Goal: Transaction & Acquisition: Book appointment/travel/reservation

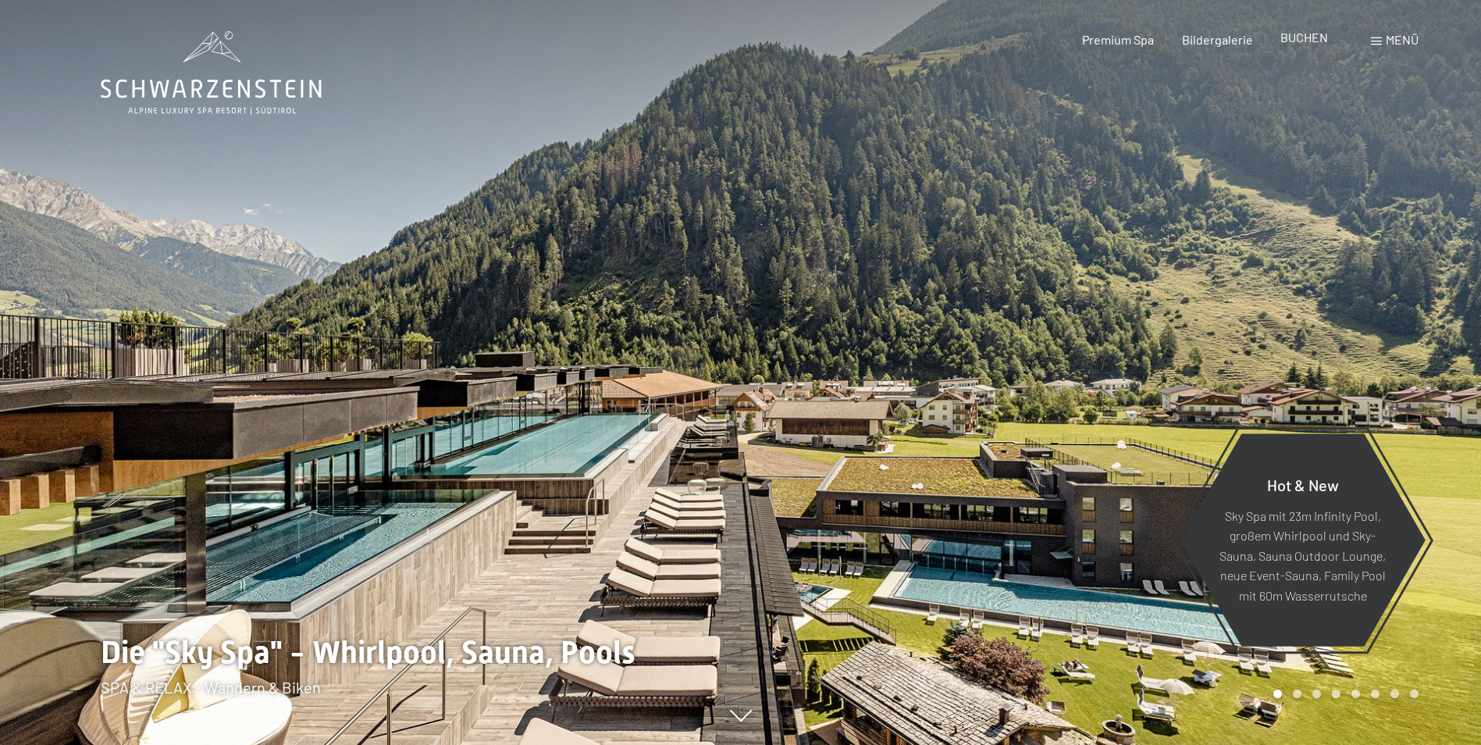
click at [1309, 43] on span "BUCHEN" at bounding box center [1304, 37] width 48 height 15
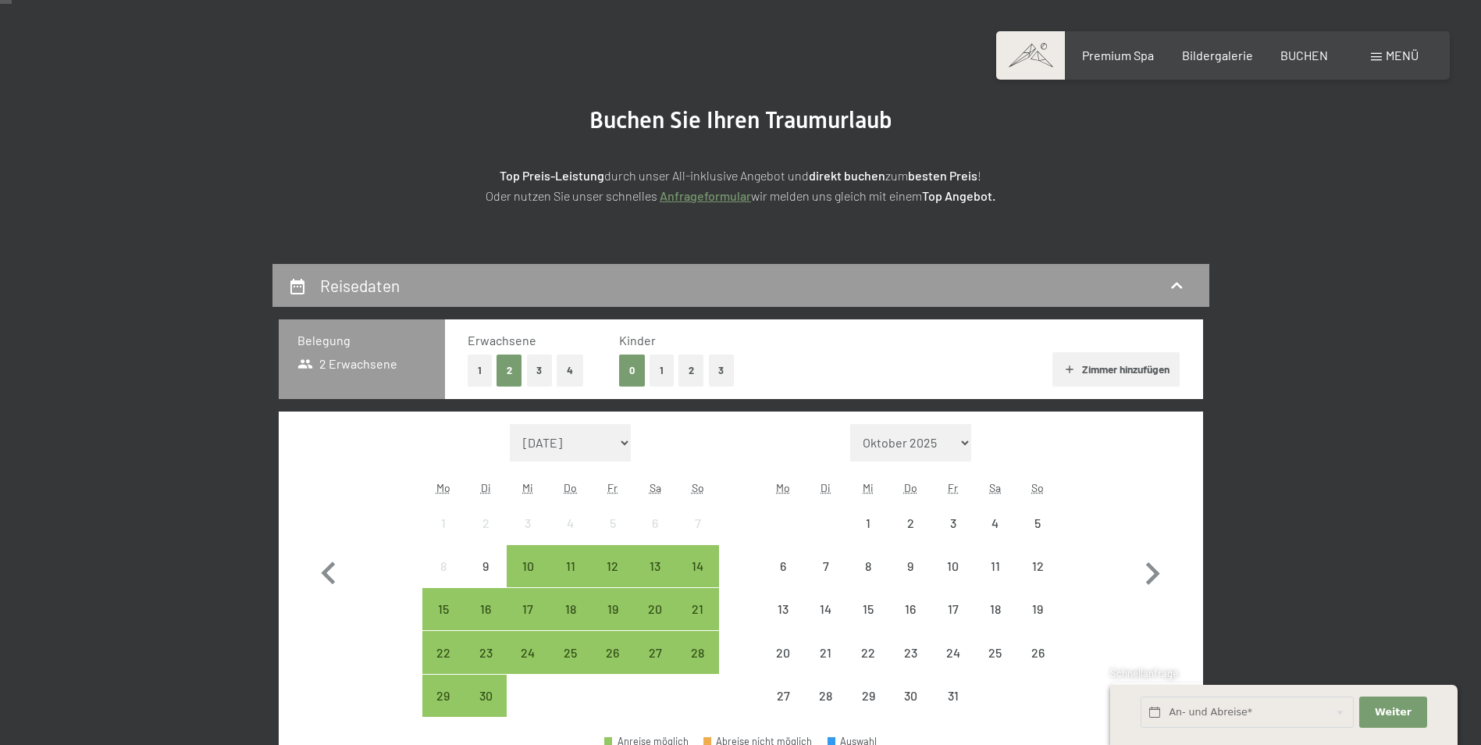
scroll to position [234, 0]
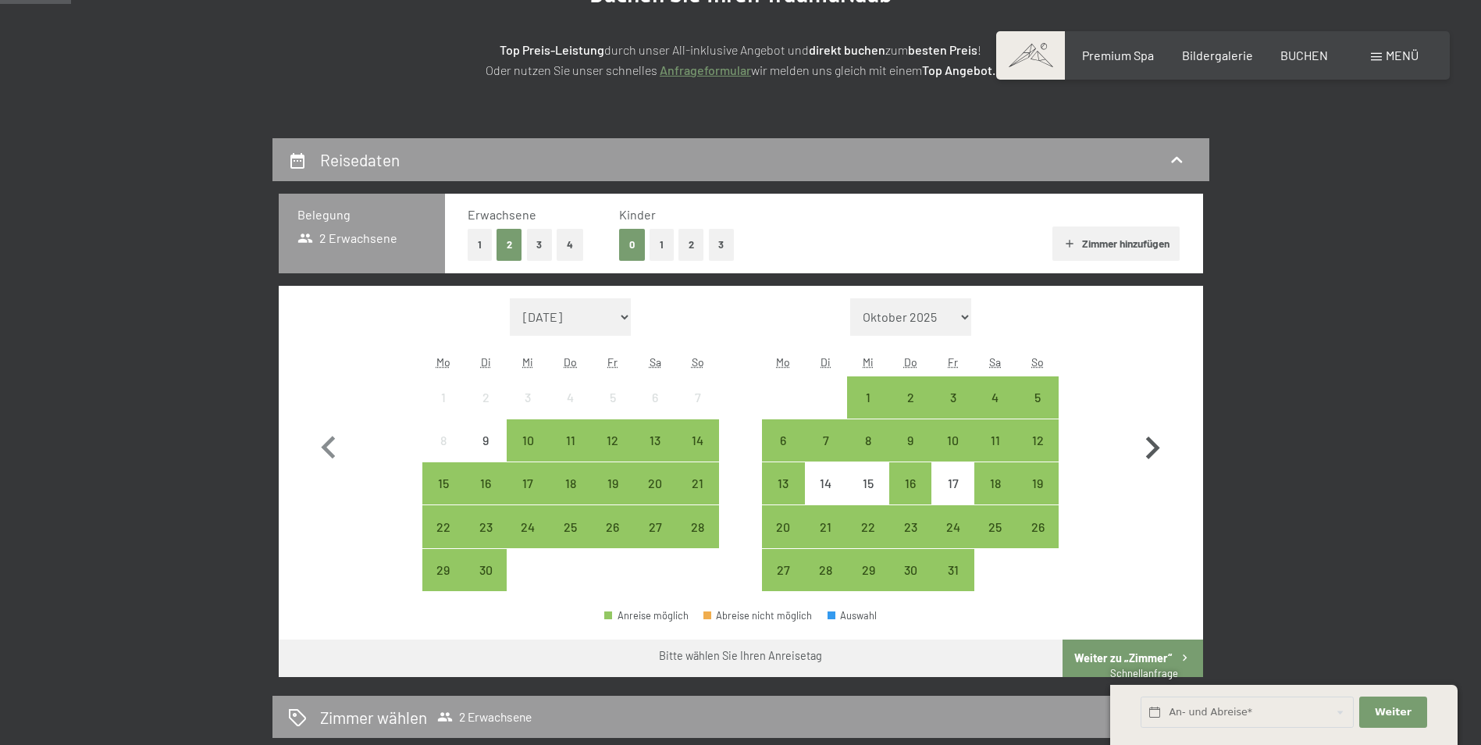
click at [1150, 455] on icon "button" at bounding box center [1153, 447] width 14 height 23
select select "[DATE]"
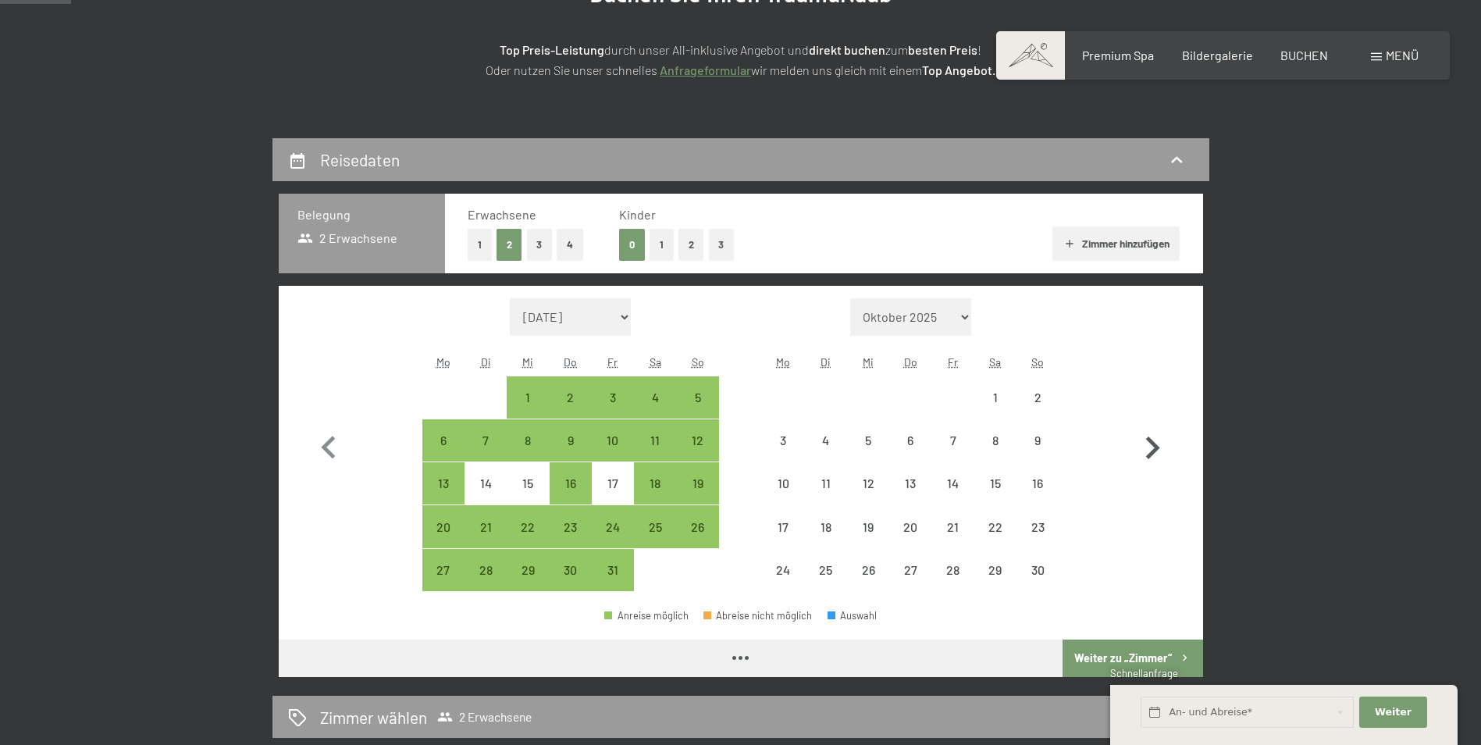
click at [1150, 454] on icon "button" at bounding box center [1153, 447] width 14 height 23
select select "[DATE]"
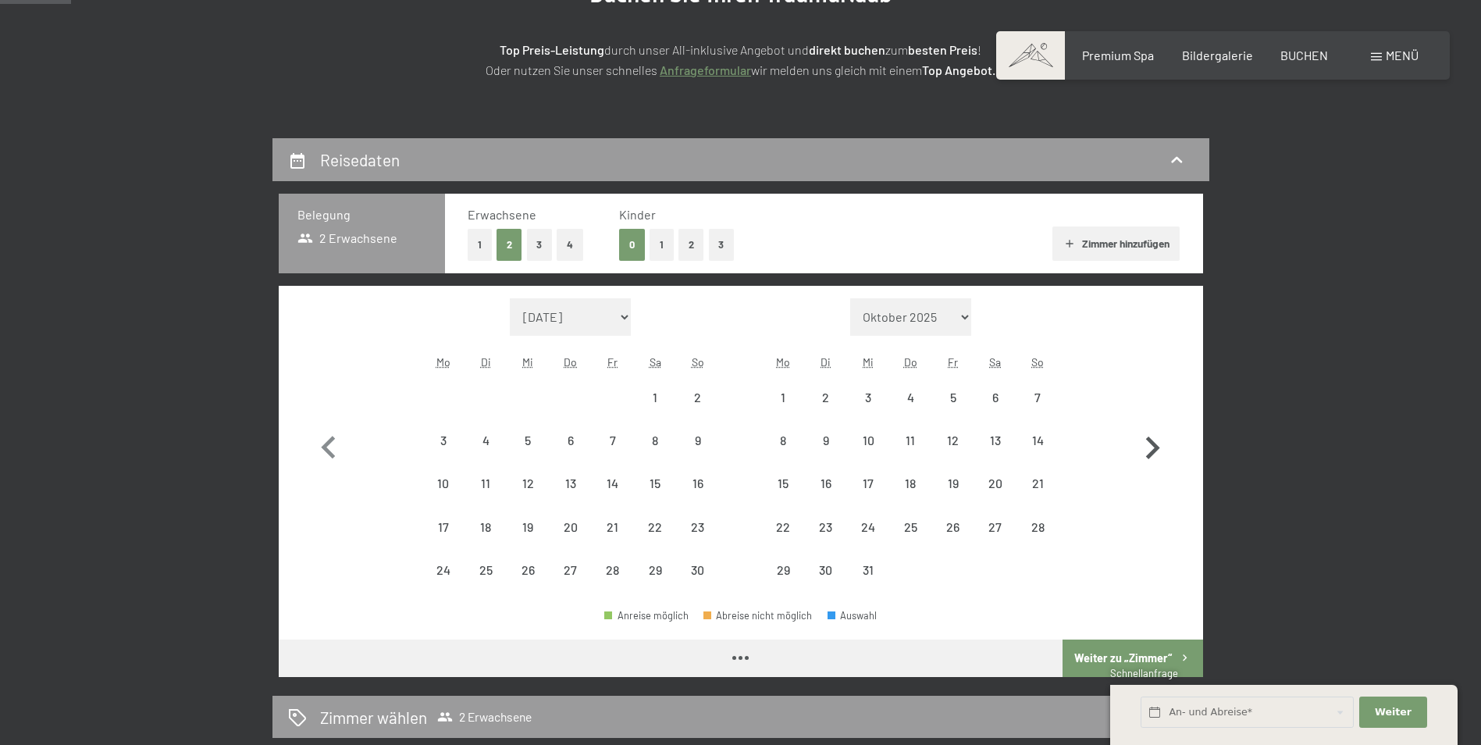
click at [1150, 454] on icon "button" at bounding box center [1153, 447] width 14 height 23
select select "[DATE]"
select select "2025-12-01"
select select "2026-01-01"
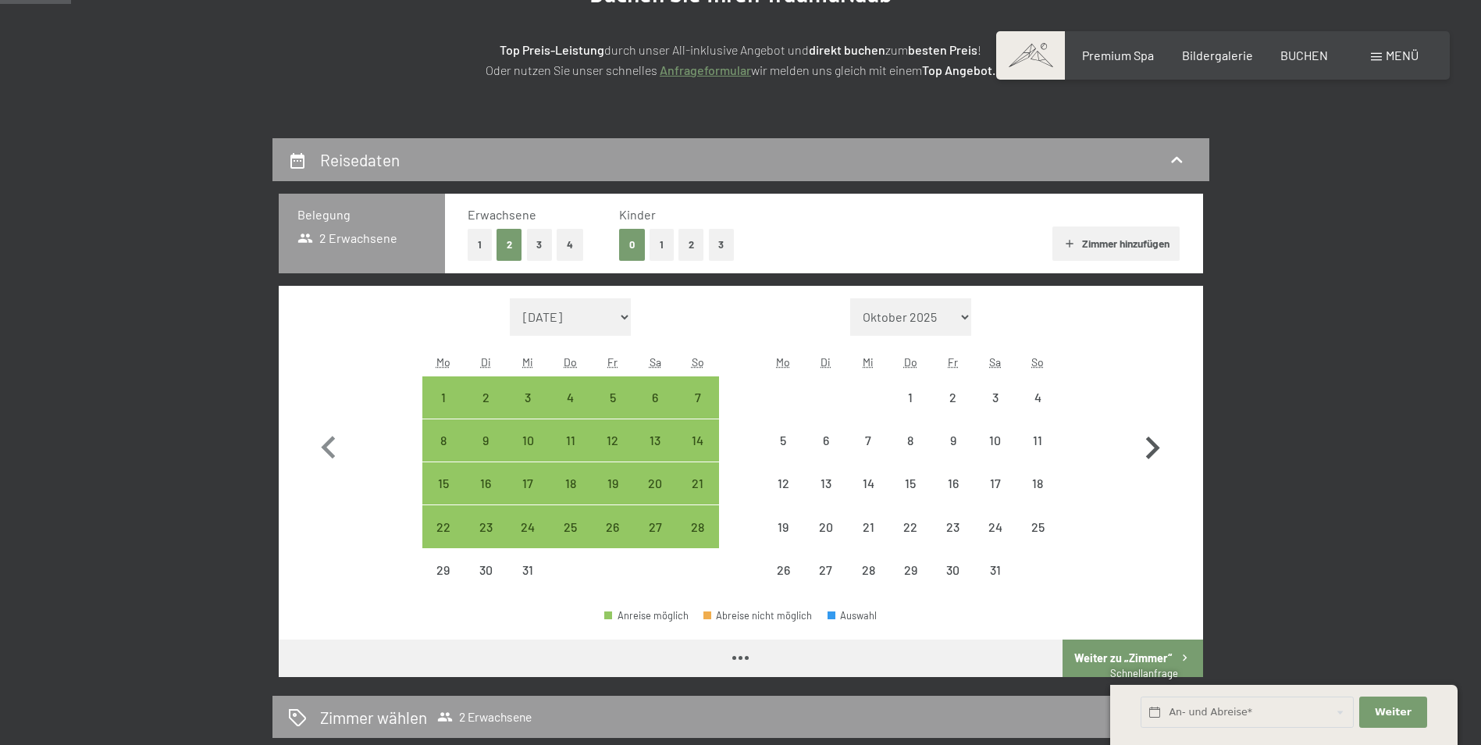
select select "2025-12-01"
select select "2026-01-01"
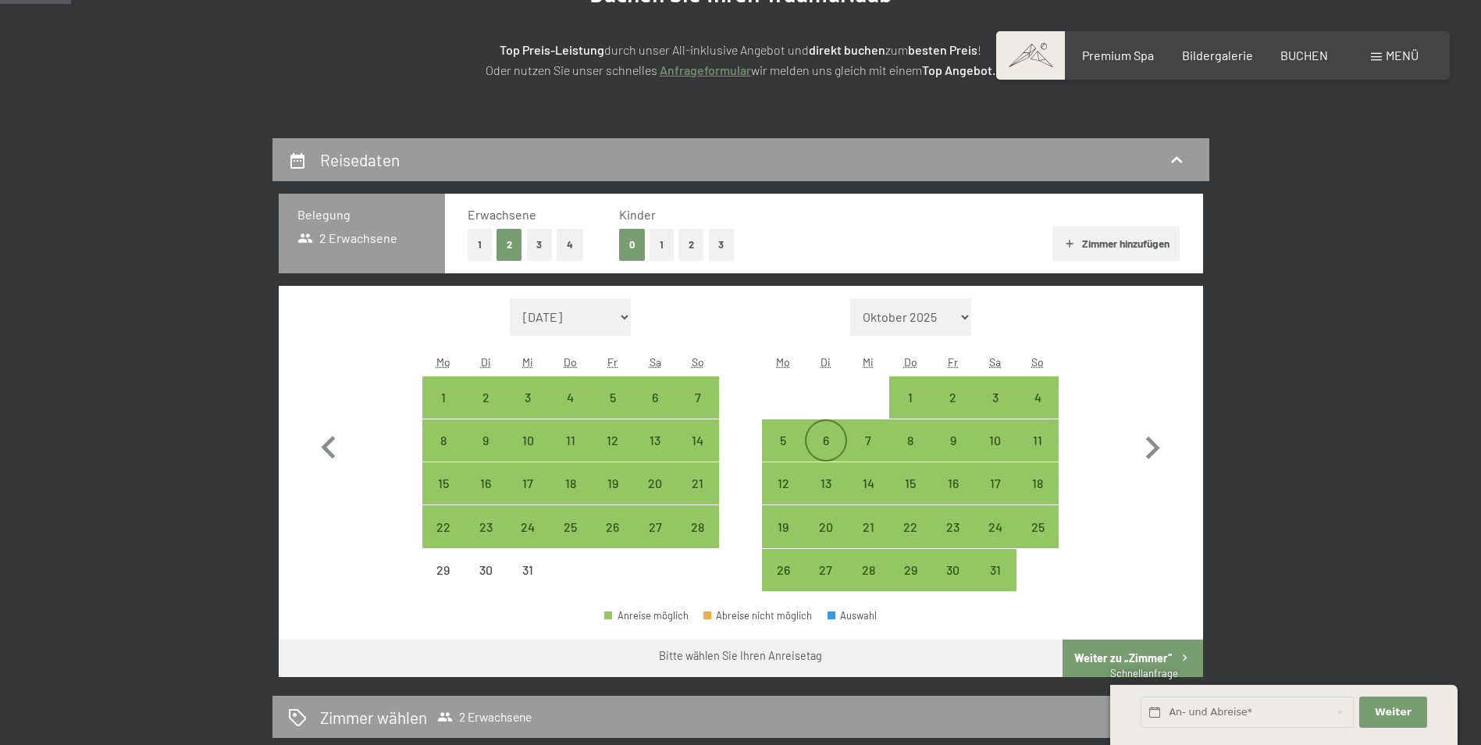
click at [831, 439] on div "6" at bounding box center [825, 453] width 39 height 39
select select "2025-12-01"
select select "2026-01-01"
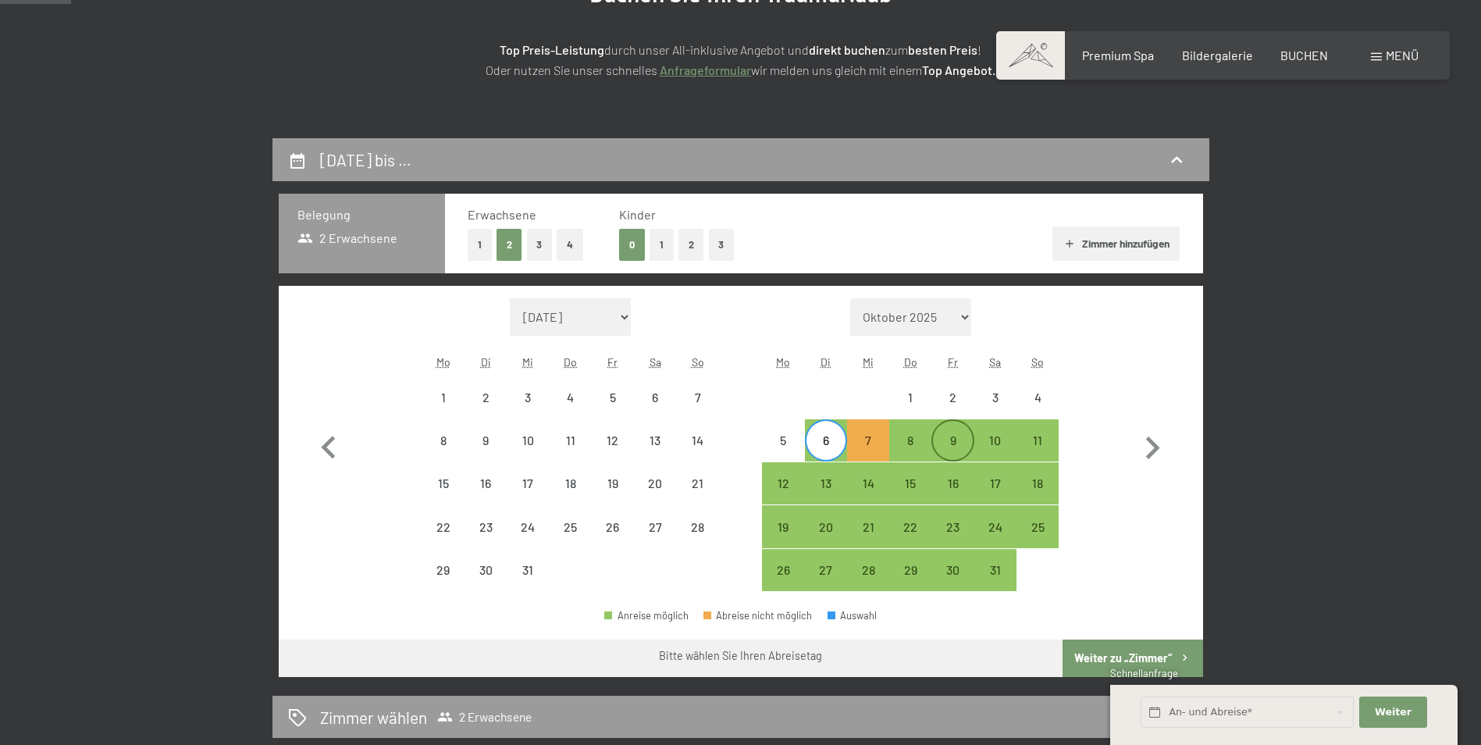
click at [951, 444] on div "9" at bounding box center [952, 453] width 39 height 39
select select "2025-12-01"
select select "2026-01-01"
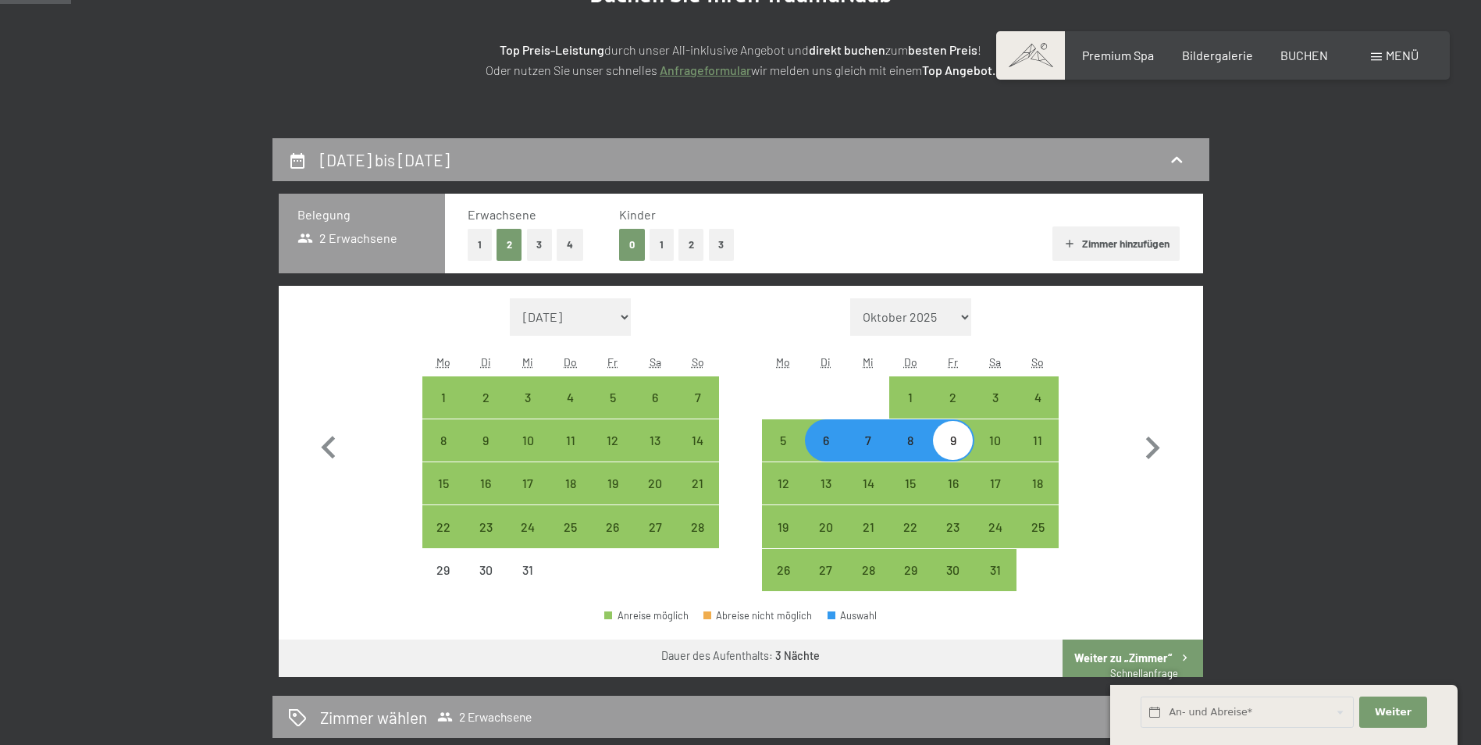
click at [1109, 649] on button "Weiter zu „Zimmer“" at bounding box center [1132, 657] width 140 height 37
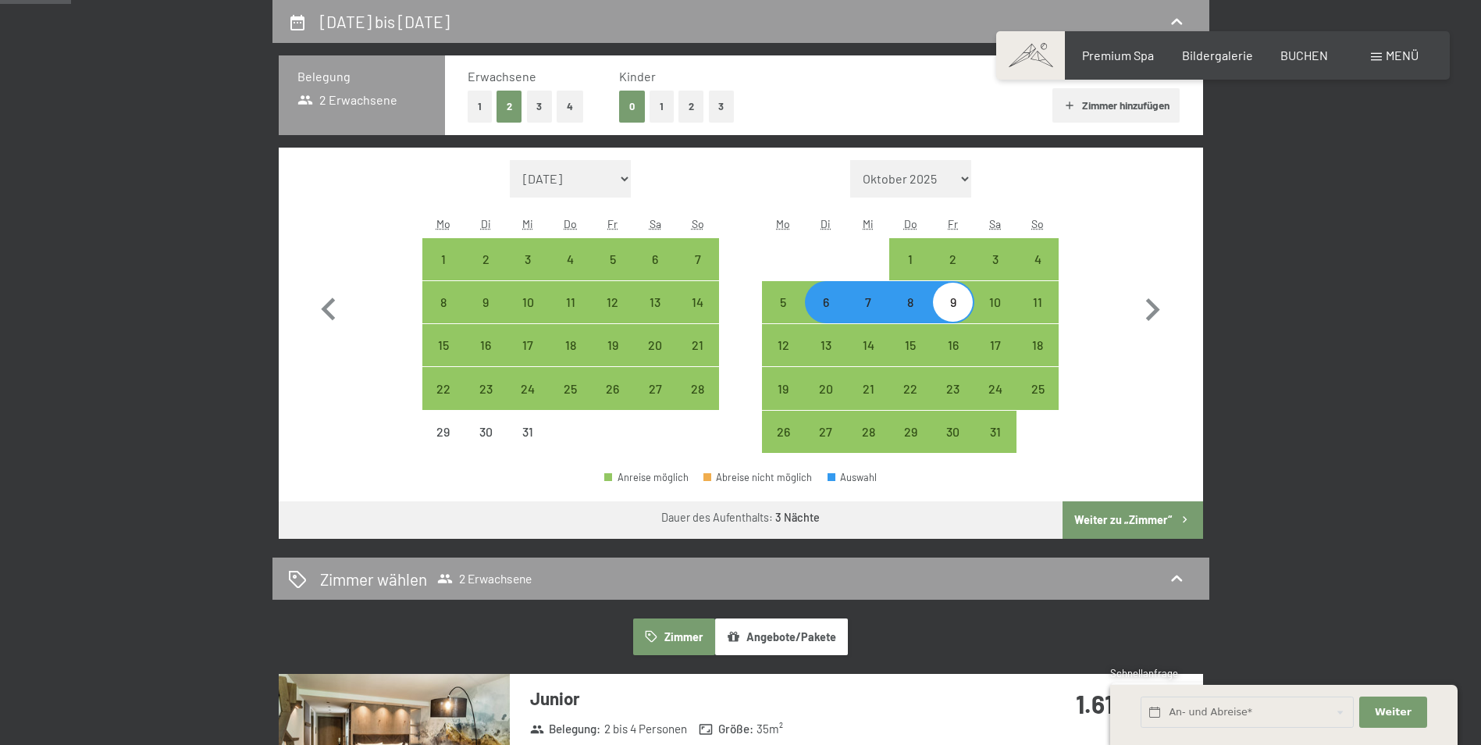
select select "2025-12-01"
select select "2026-01-01"
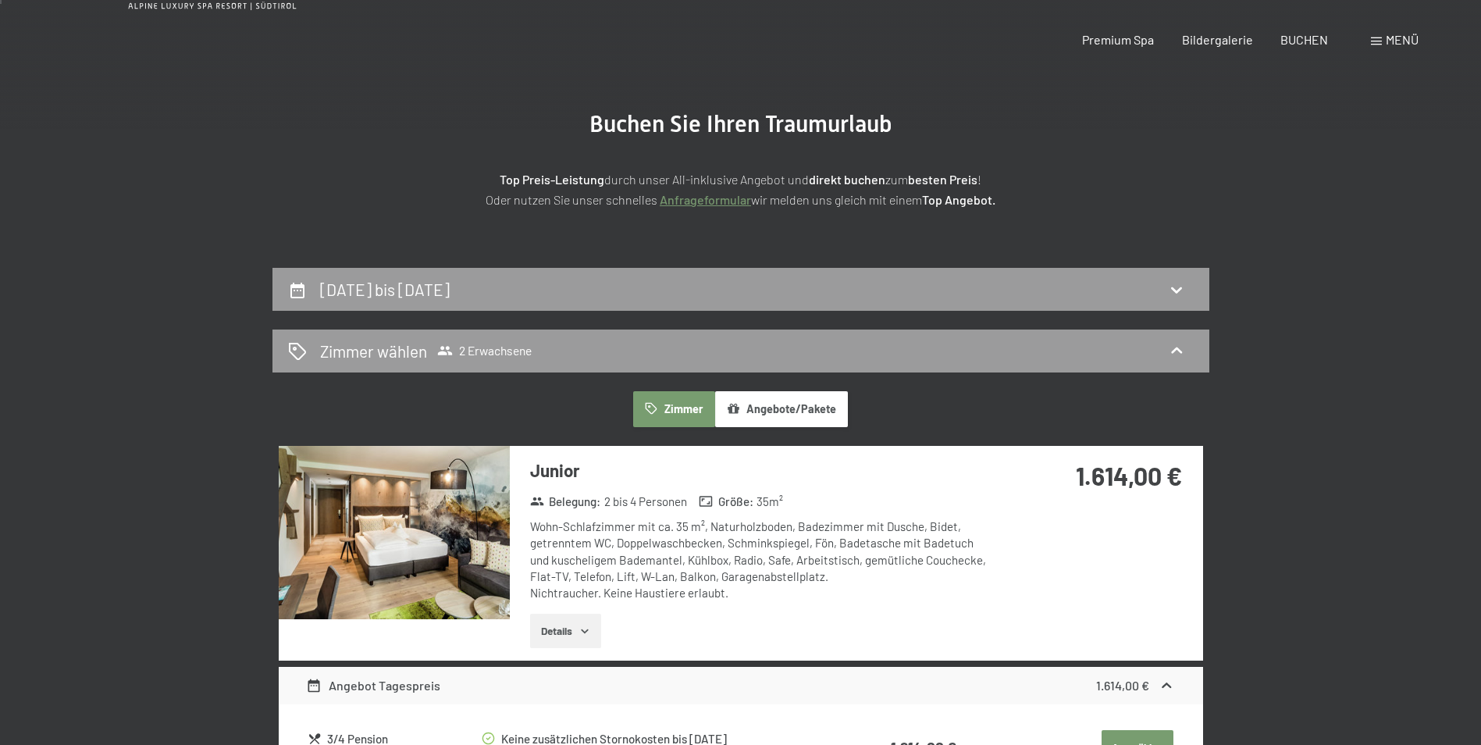
scroll to position [0, 0]
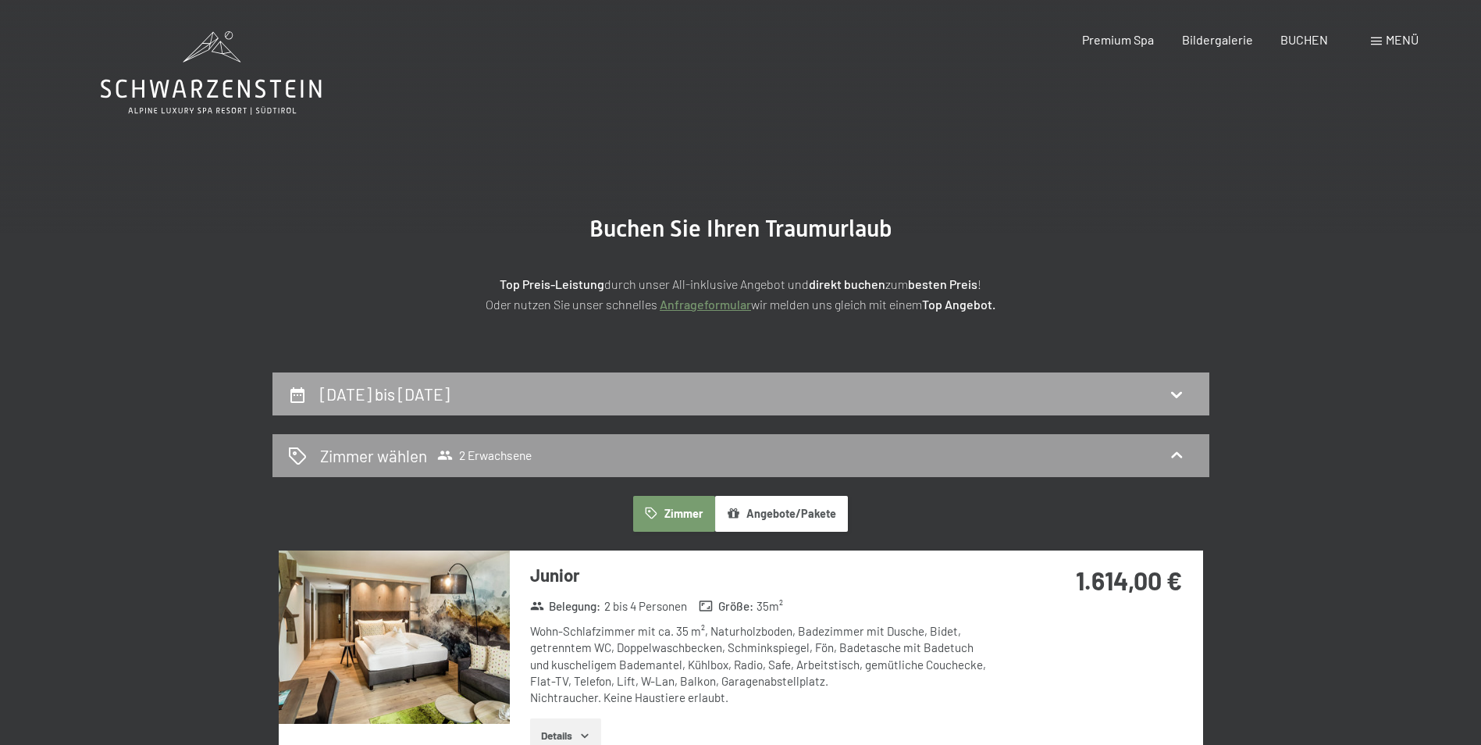
drag, startPoint x: 448, startPoint y: 423, endPoint x: 441, endPoint y: 400, distance: 23.7
click at [440, 399] on h2 "6. Januar bis 9. Januar 2026" at bounding box center [385, 394] width 130 height 20
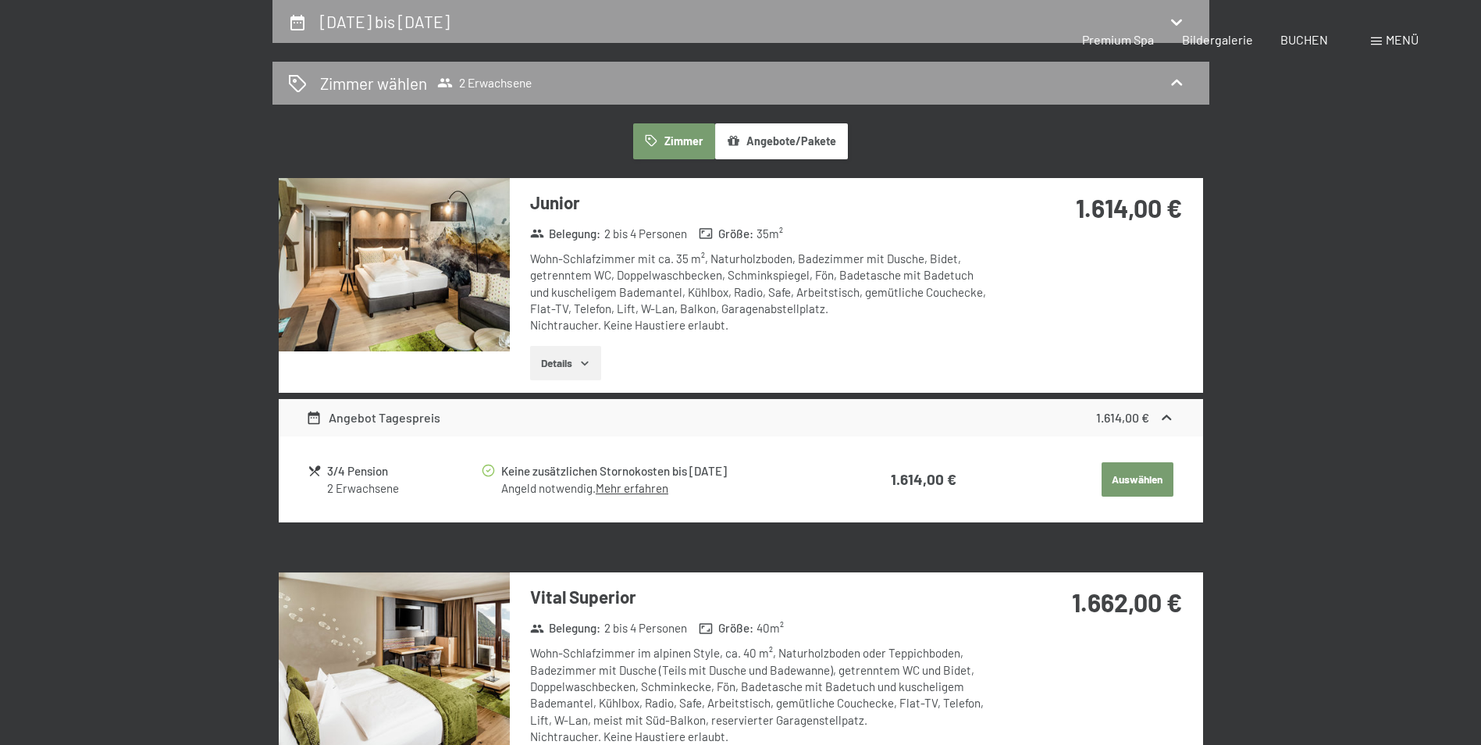
select select "2025-12-01"
select select "2026-01-01"
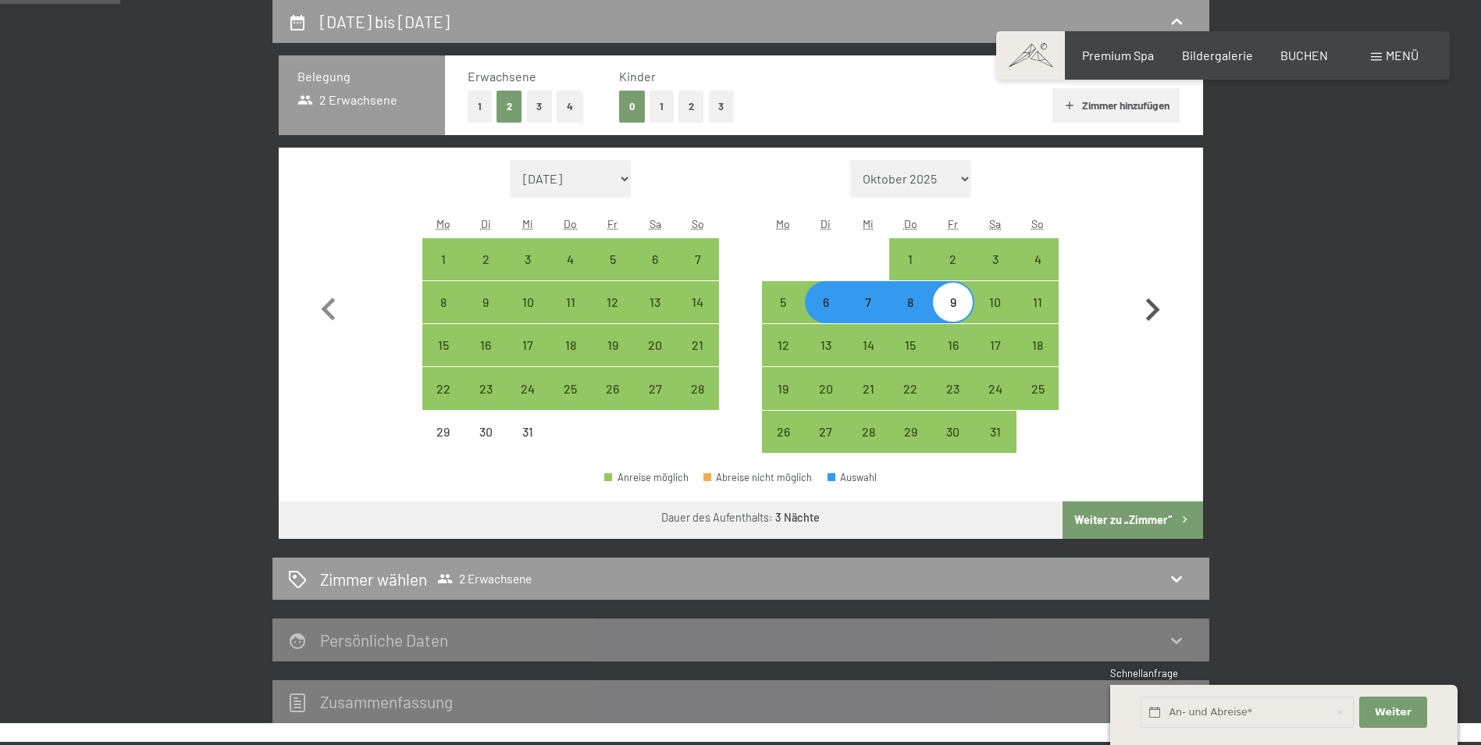
click at [1150, 315] on icon "button" at bounding box center [1153, 309] width 14 height 23
click at [1150, 314] on icon "button" at bounding box center [1152, 309] width 45 height 45
select select "2026-02-01"
select select "2026-03-01"
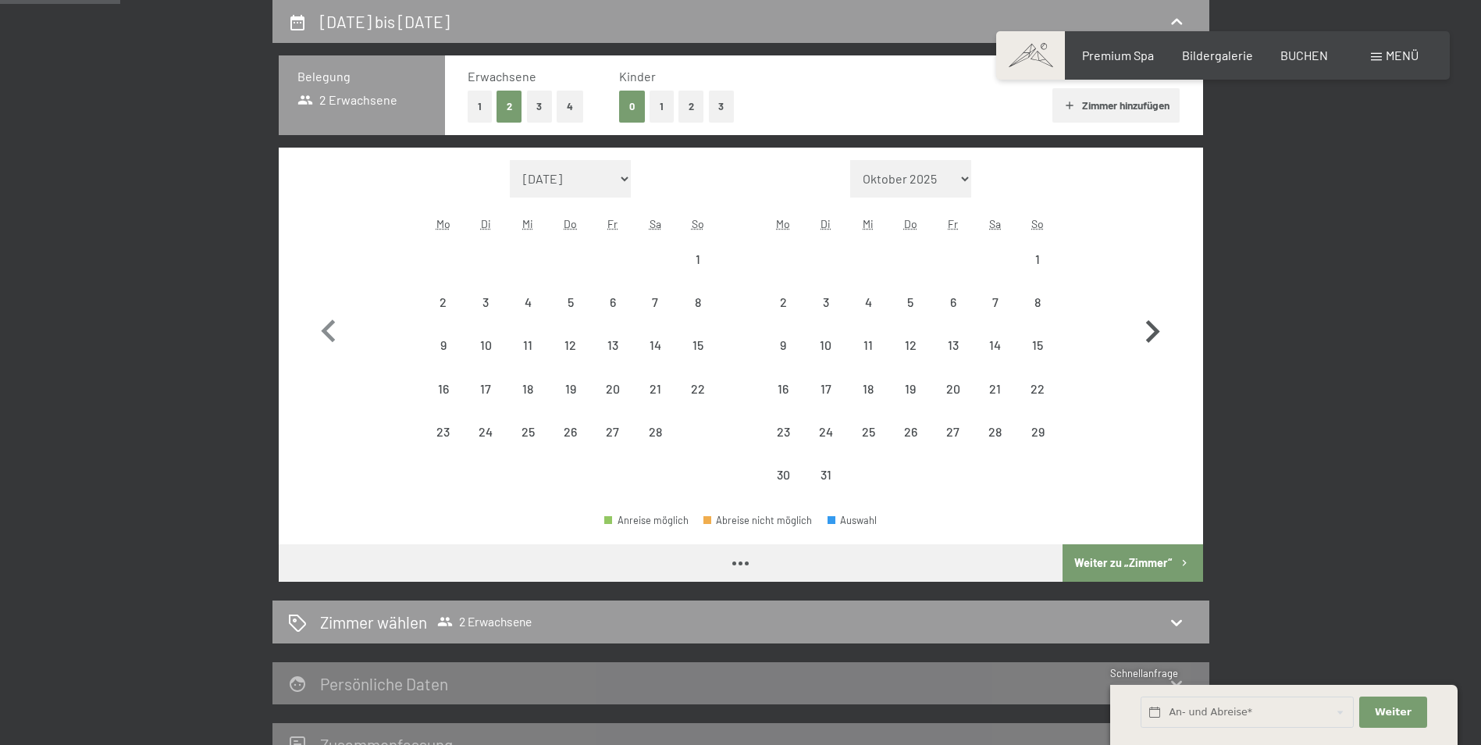
click at [1150, 313] on icon "button" at bounding box center [1152, 331] width 45 height 45
select select "2026-04-01"
select select "2026-05-01"
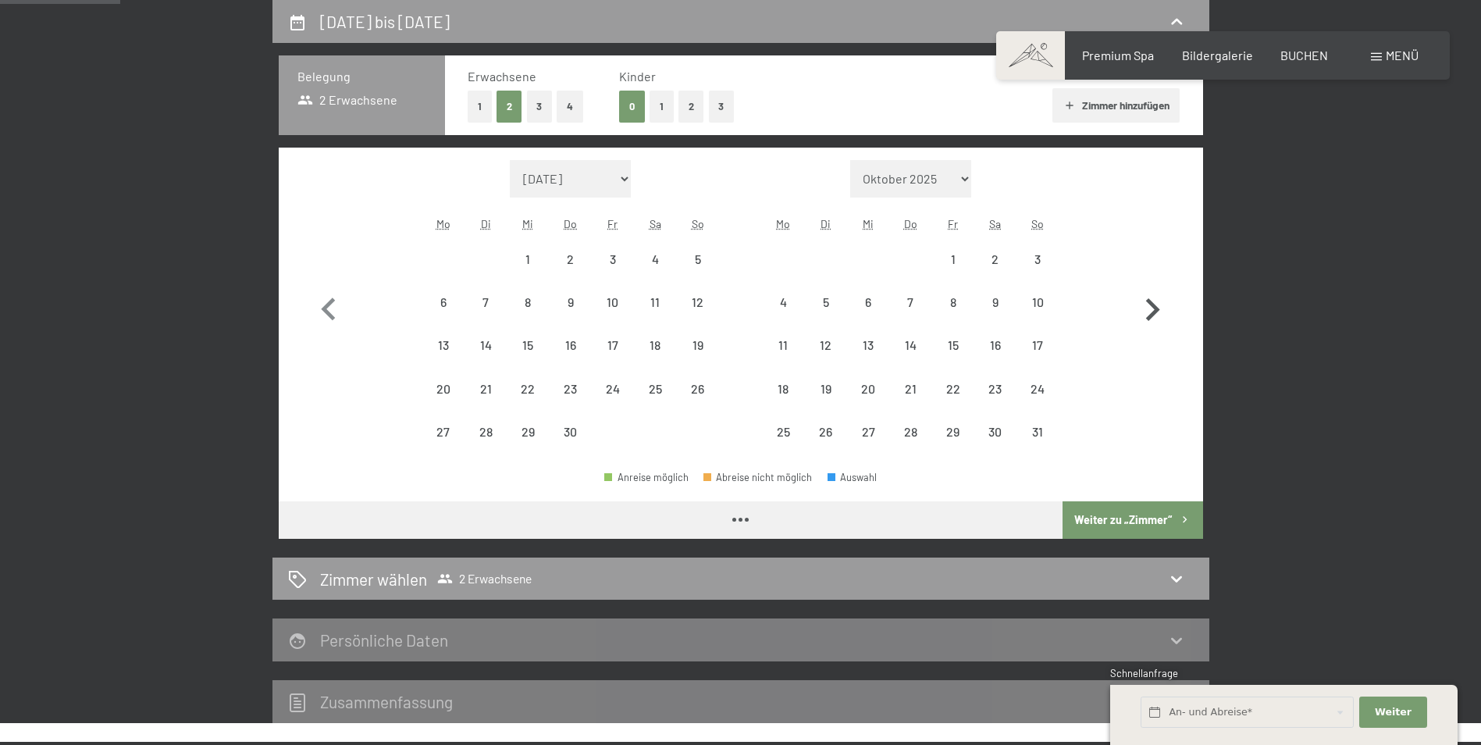
select select "2026-04-01"
select select "2026-05-01"
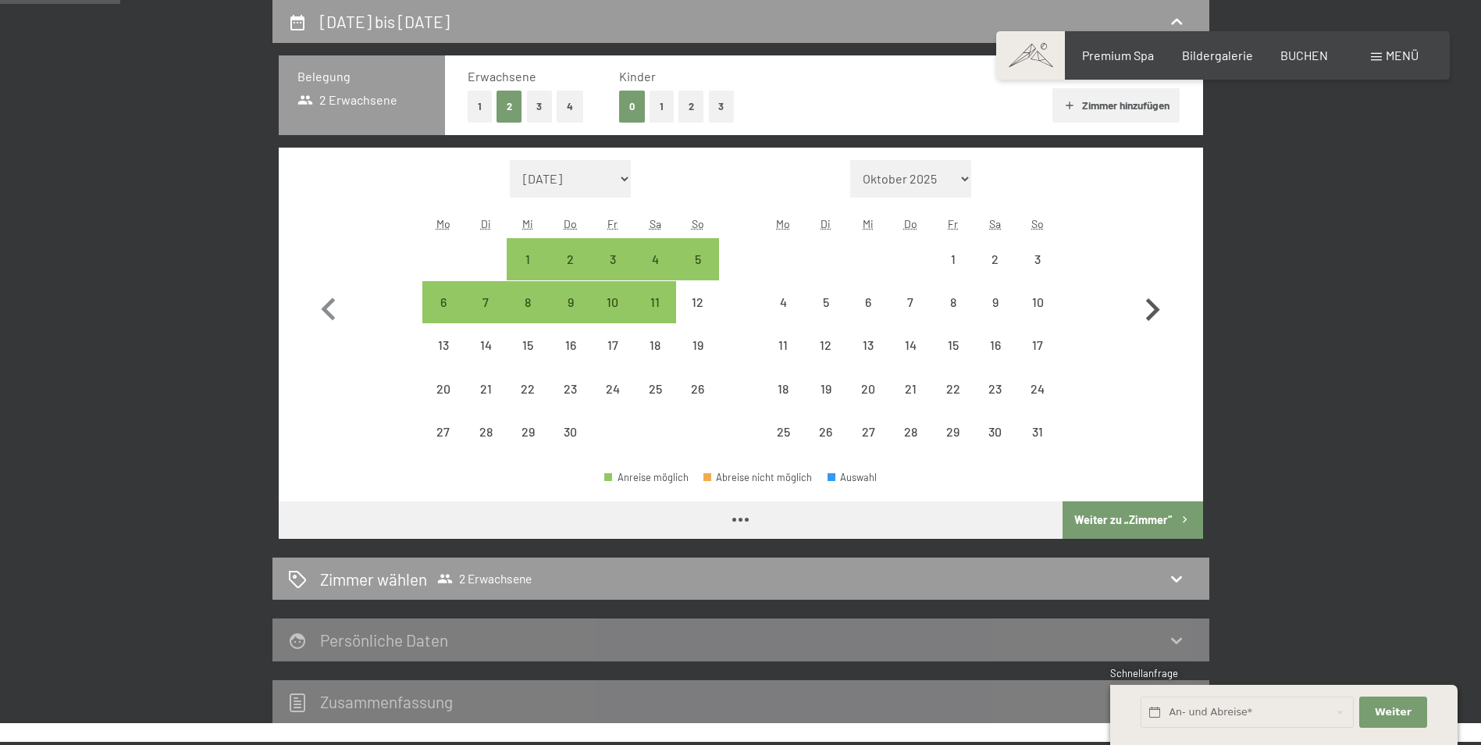
click at [1150, 313] on icon "button" at bounding box center [1152, 309] width 45 height 45
select select "2026-05-01"
select select "2026-06-01"
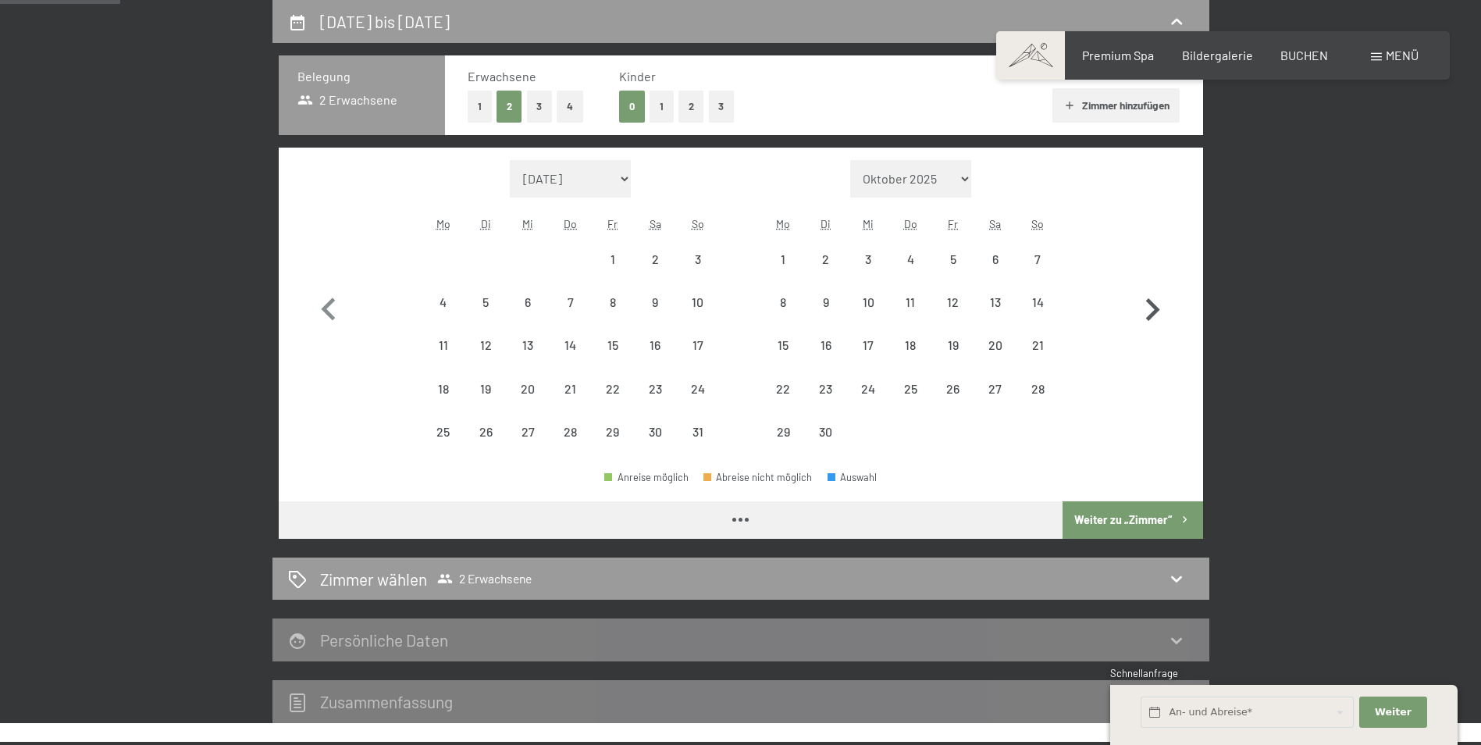
select select "2026-05-01"
select select "2026-06-01"
click at [863, 348] on div "17" at bounding box center [868, 358] width 39 height 39
select select "2026-05-01"
select select "2026-06-01"
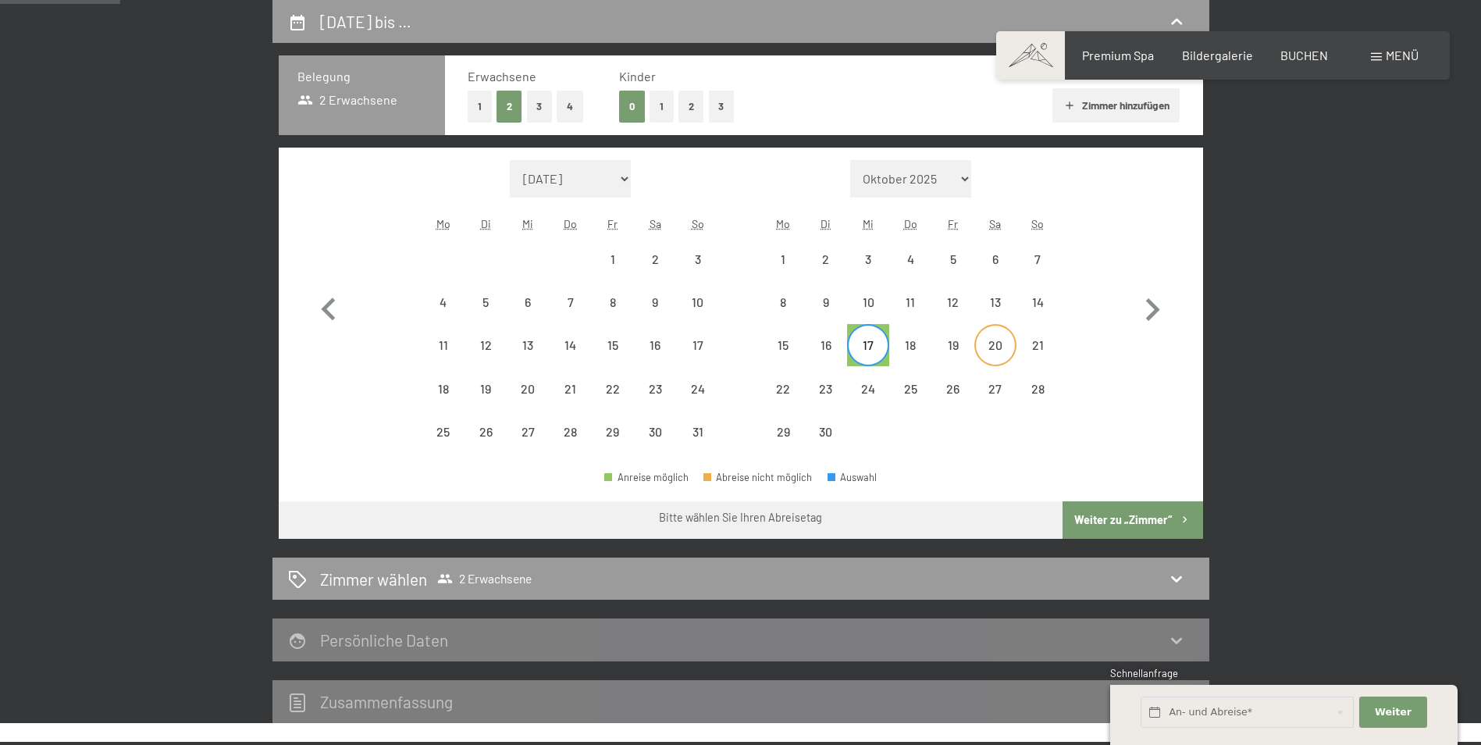
click at [998, 344] on div "20" at bounding box center [995, 358] width 39 height 39
select select "2026-05-01"
select select "2026-06-01"
